Goal: Information Seeking & Learning: Learn about a topic

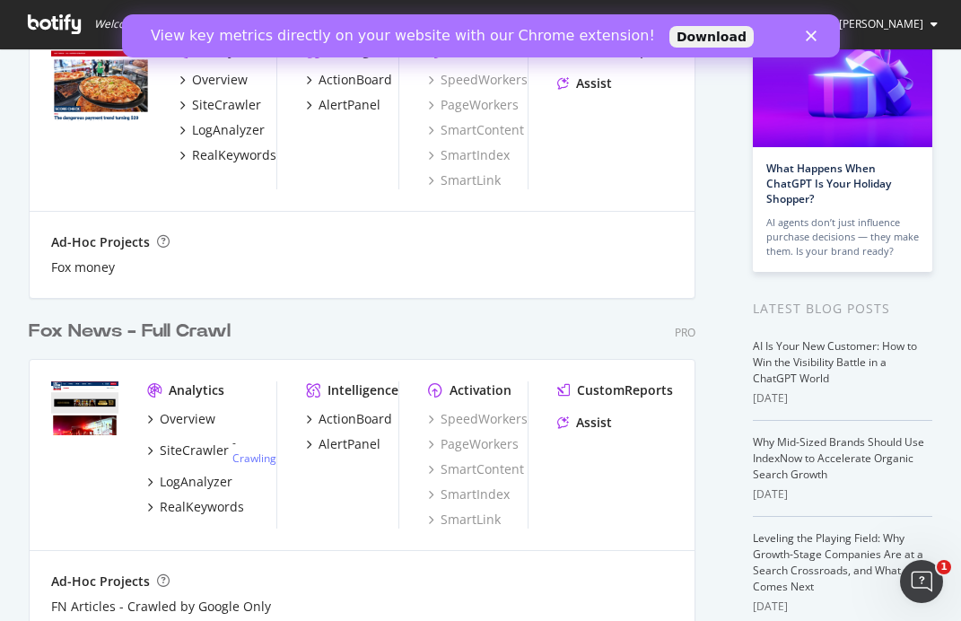
scroll to position [170, 0]
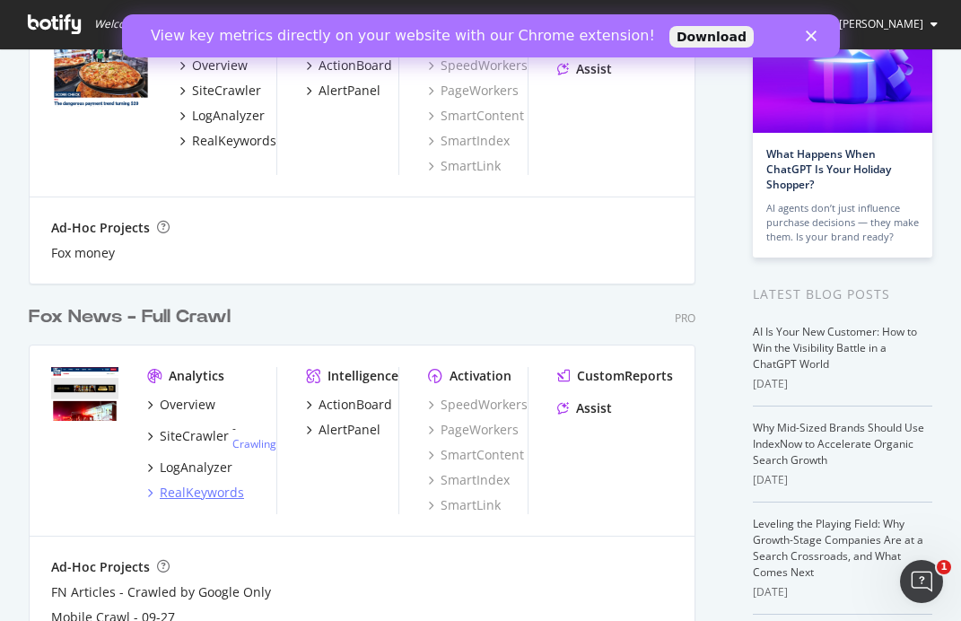
click at [202, 491] on div "RealKeywords" at bounding box center [202, 492] width 84 height 18
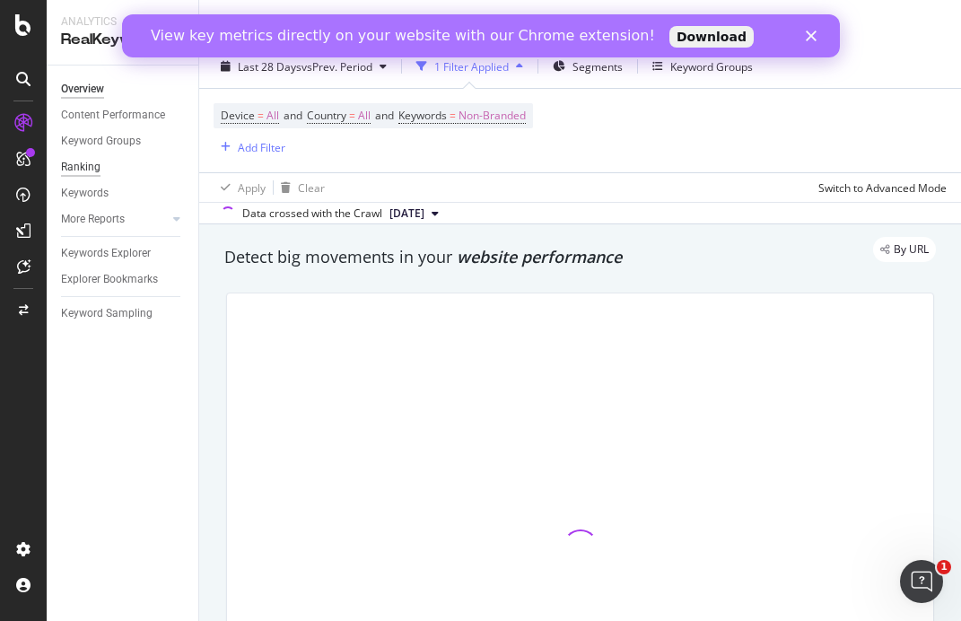
click at [78, 166] on div "Ranking" at bounding box center [80, 167] width 39 height 19
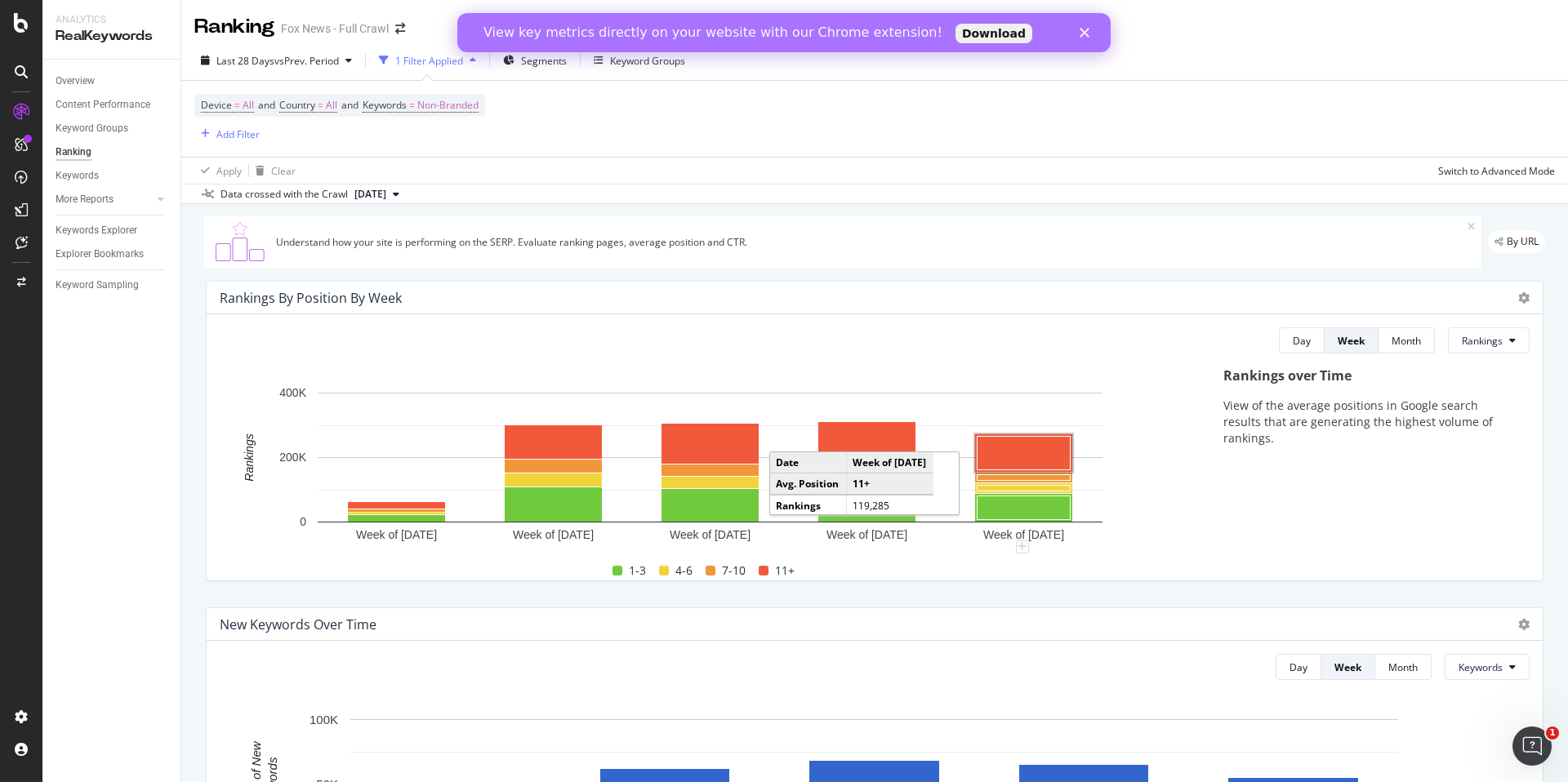
click at [874, 564] on div "Rankings over Time View of the average positions in Google search results that …" at bounding box center [1369, 473] width 322 height 213
click at [874, 498] on rect "A chart." at bounding box center [709, 465] width 981 height 162
click at [874, 552] on div "Rankings over Time View of the average positions in Google search results that …" at bounding box center [1369, 473] width 322 height 213
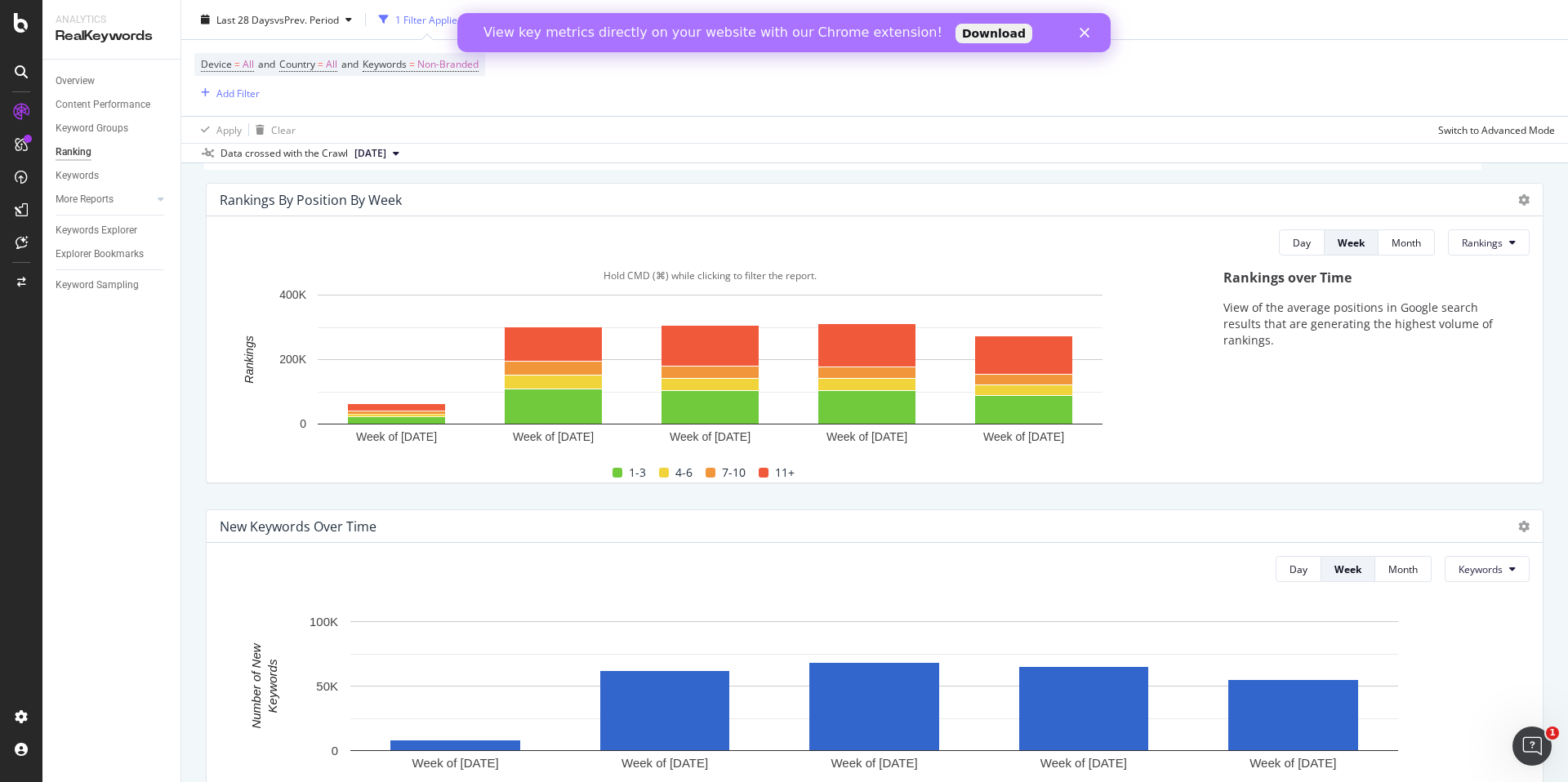
scroll to position [96, 0]
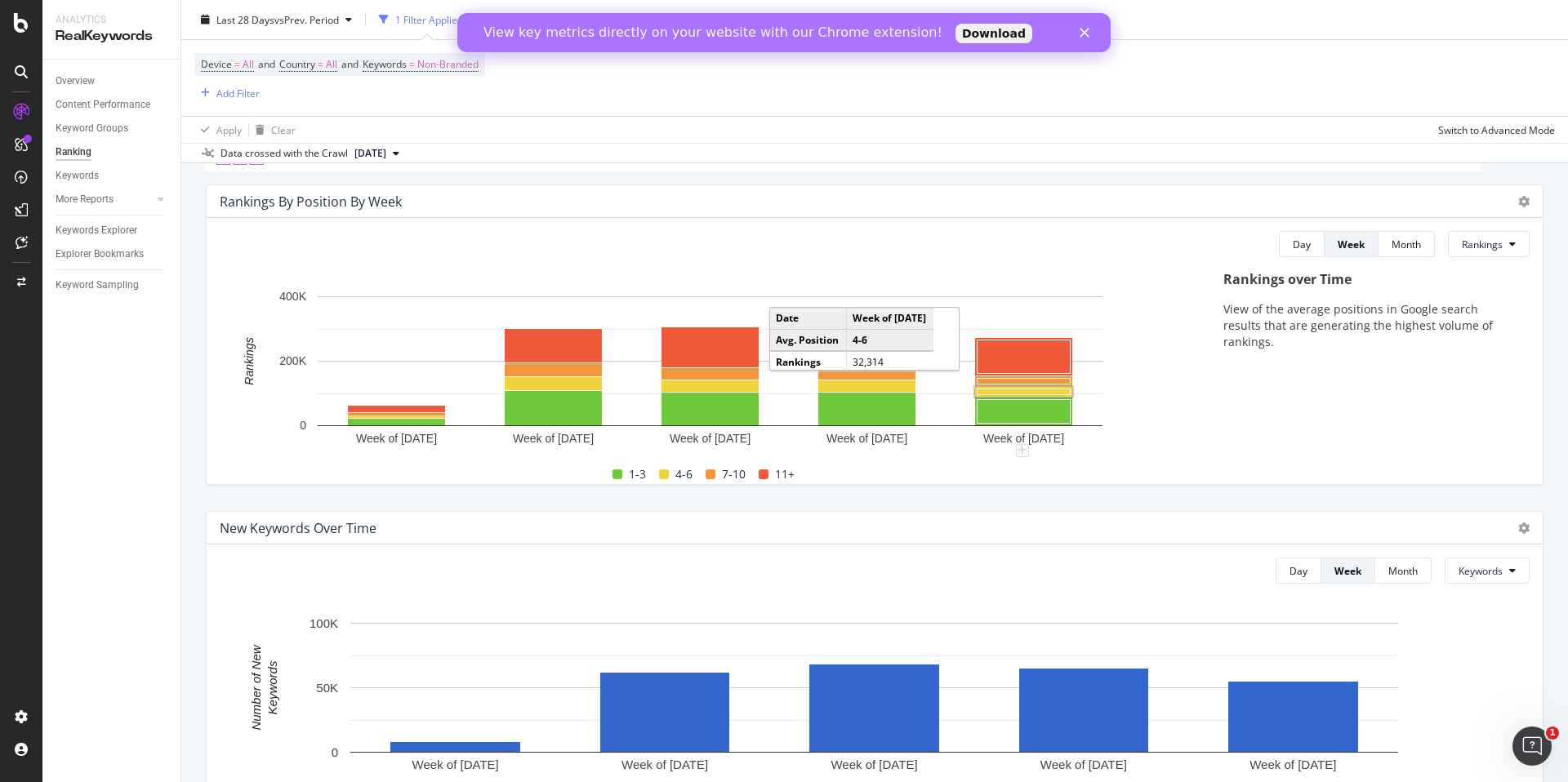
click at [874, 391] on rect "A chart." at bounding box center [1024, 392] width 93 height 5
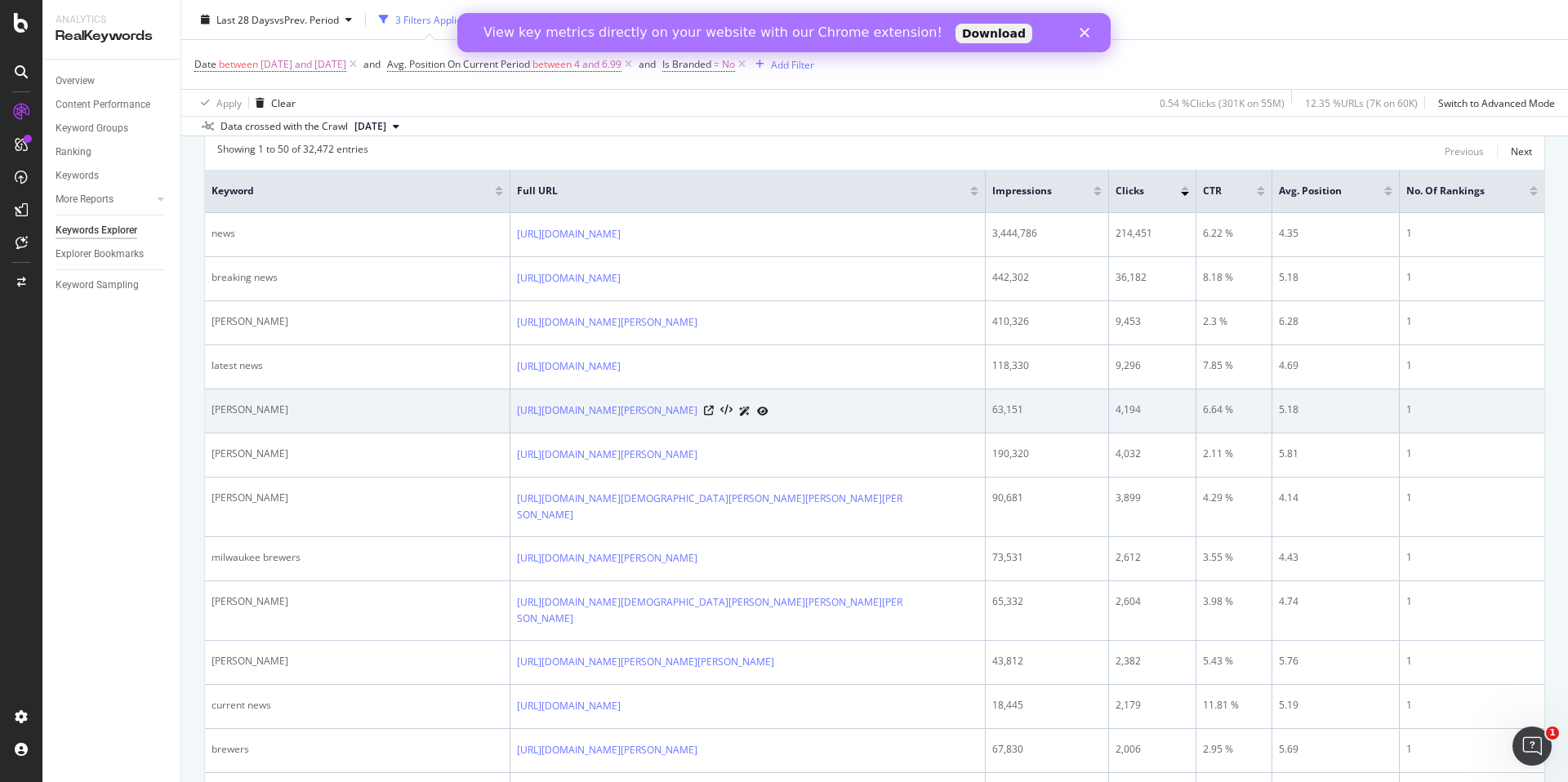
scroll to position [238, 0]
